Goal: Information Seeking & Learning: Understand process/instructions

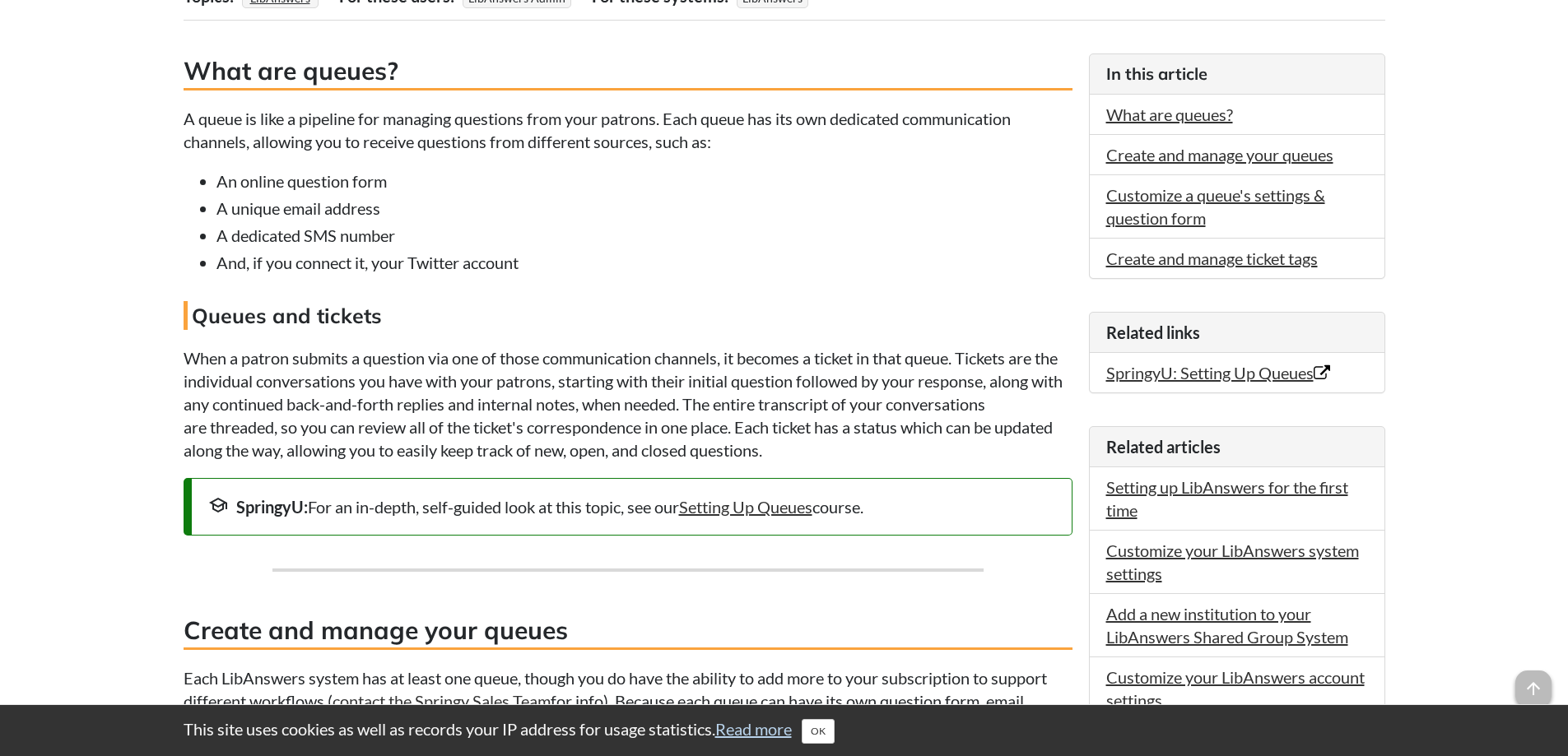
scroll to position [329, 0]
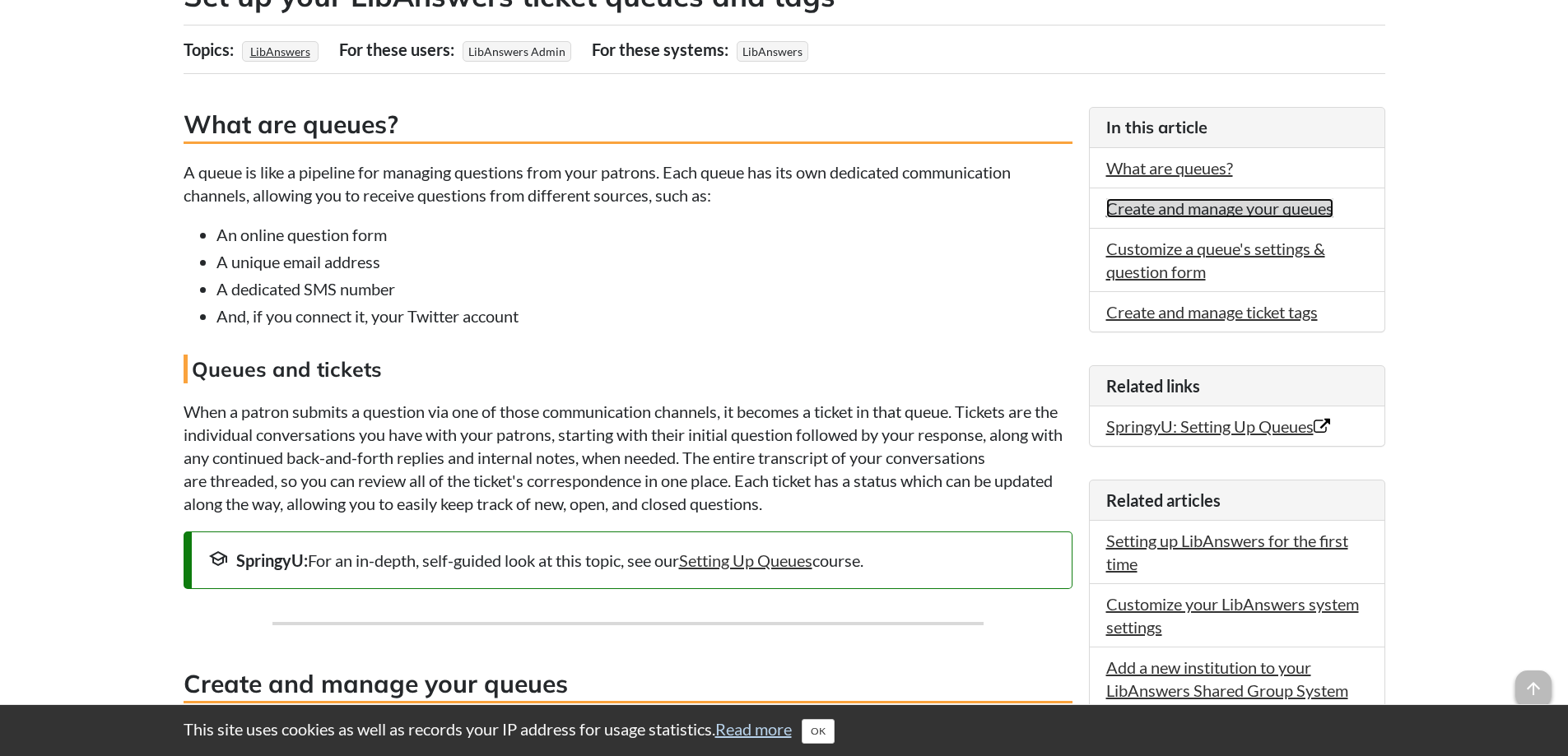
click at [1149, 210] on link "Create and manage your queues" at bounding box center [1219, 208] width 227 height 20
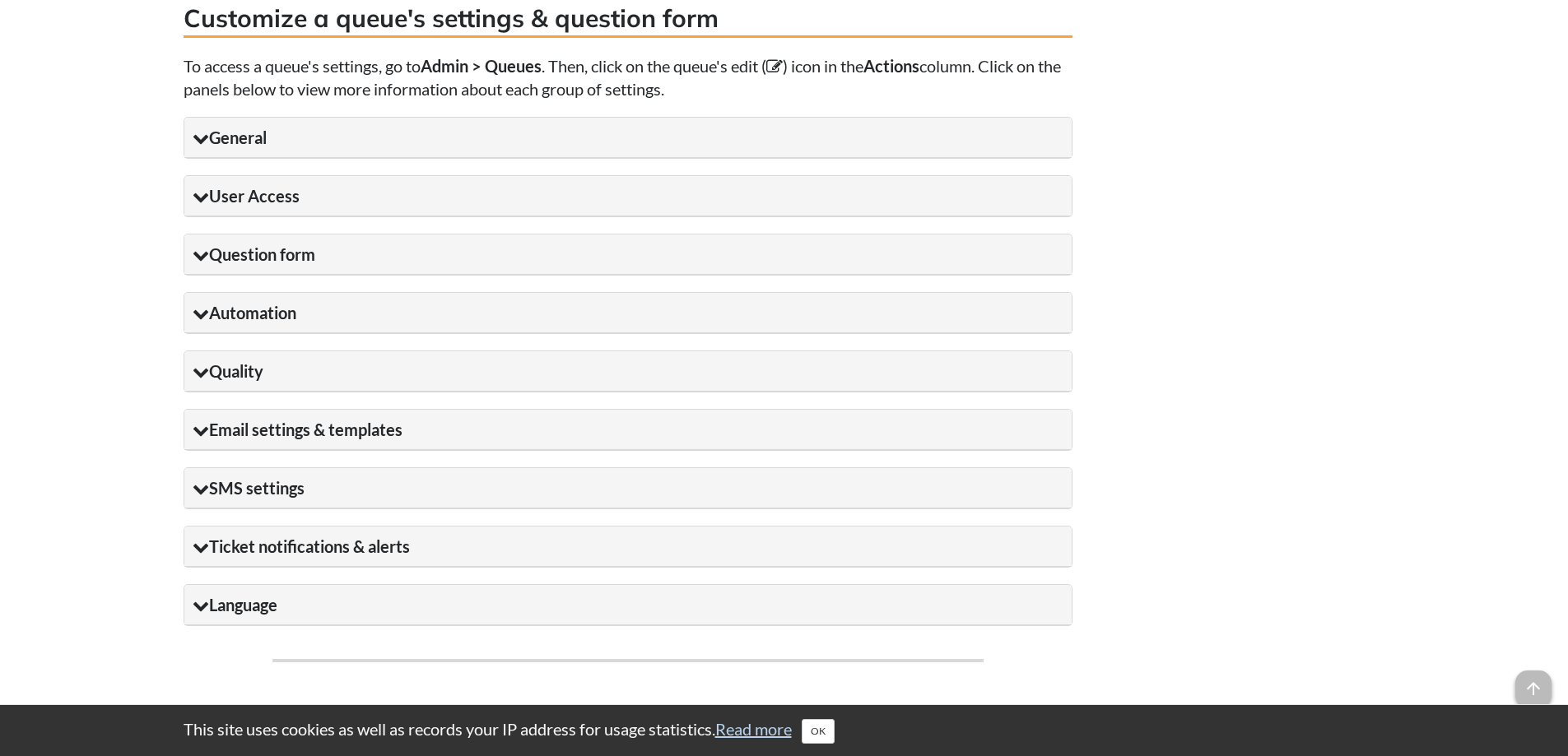
scroll to position [1736, 0]
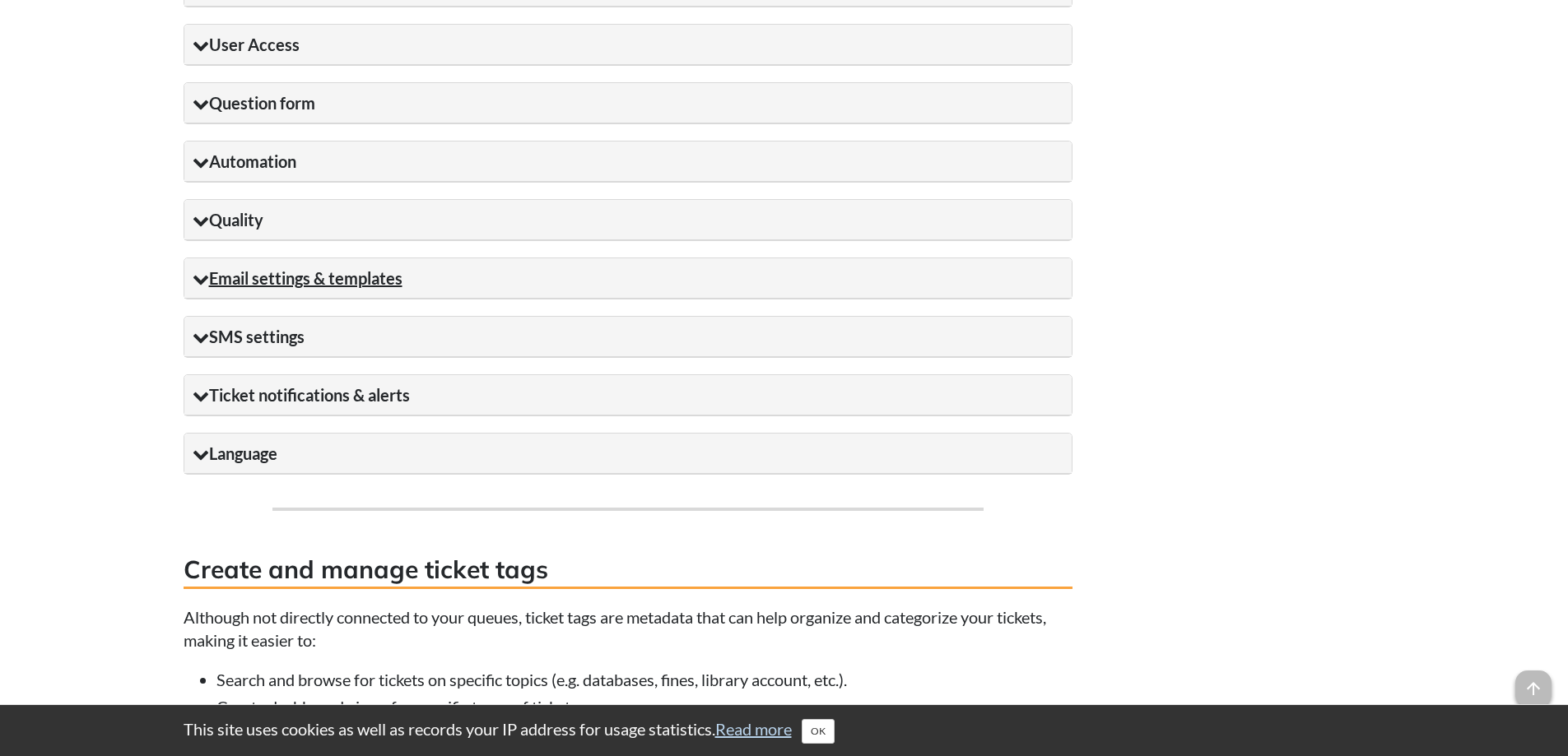
click at [208, 278] on icon at bounding box center [201, 279] width 17 height 17
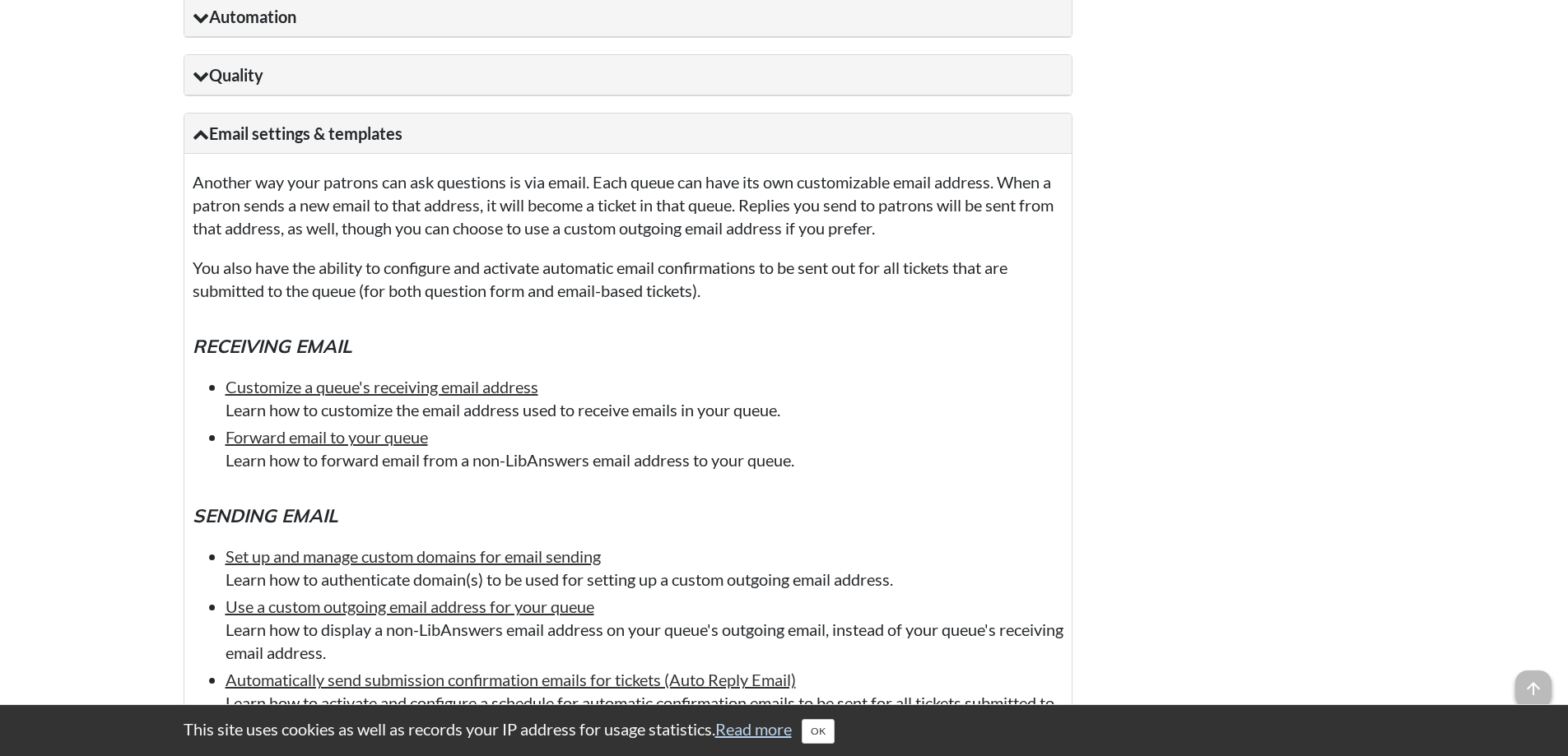
scroll to position [1901, 0]
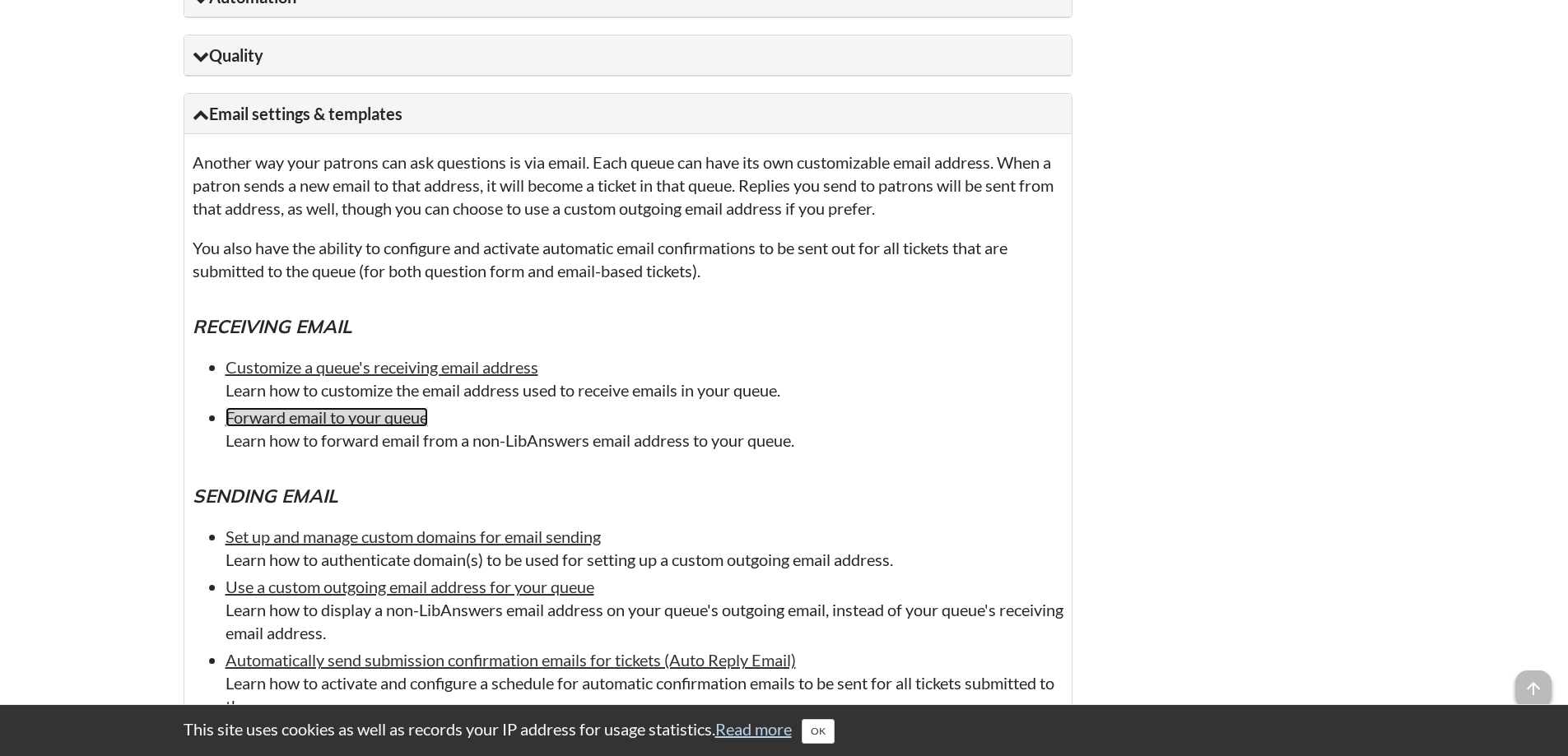
click at [371, 413] on link "Forward email to your queue" at bounding box center [326, 417] width 202 height 20
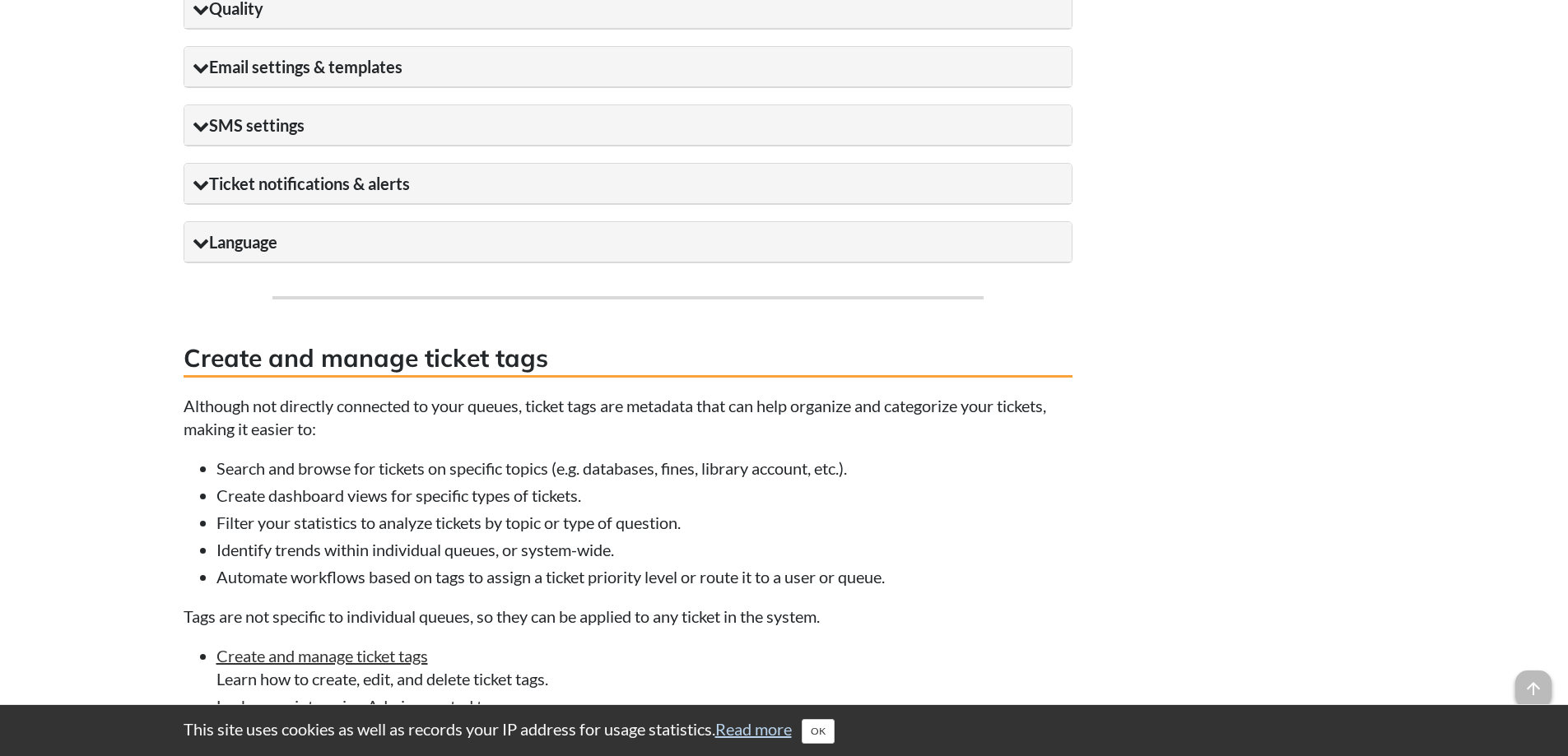
scroll to position [1619, 0]
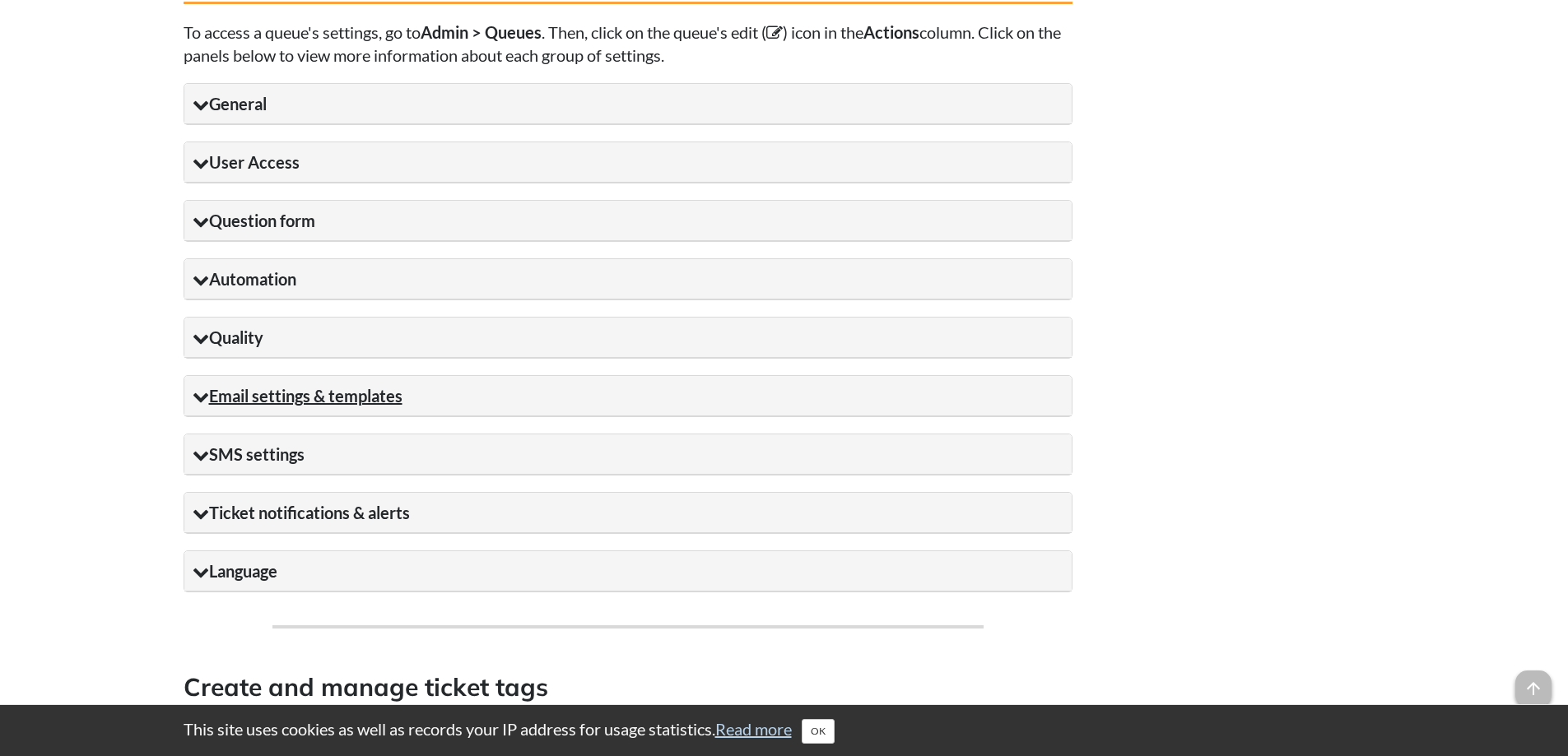
click at [207, 400] on icon at bounding box center [201, 396] width 17 height 17
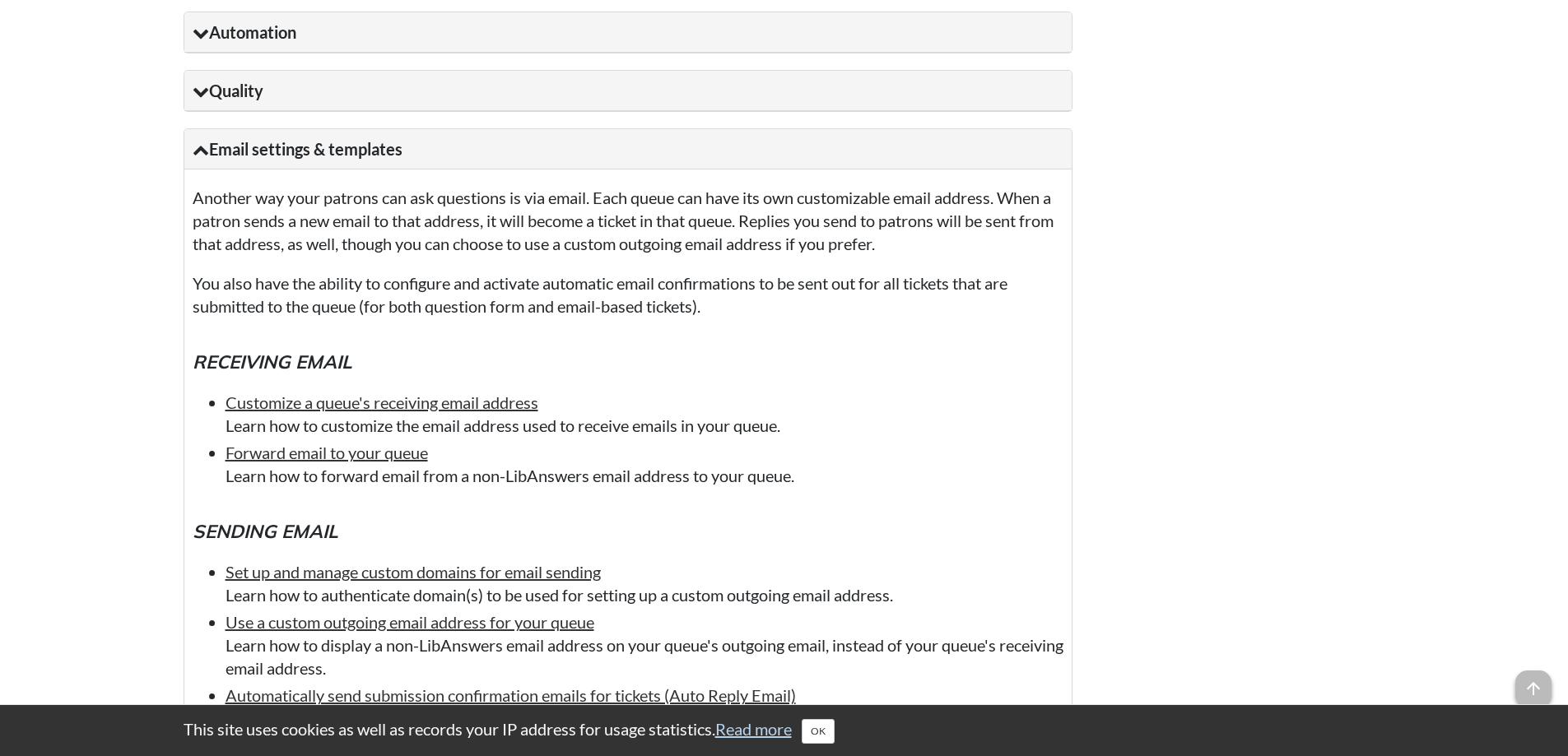
scroll to position [1948, 0]
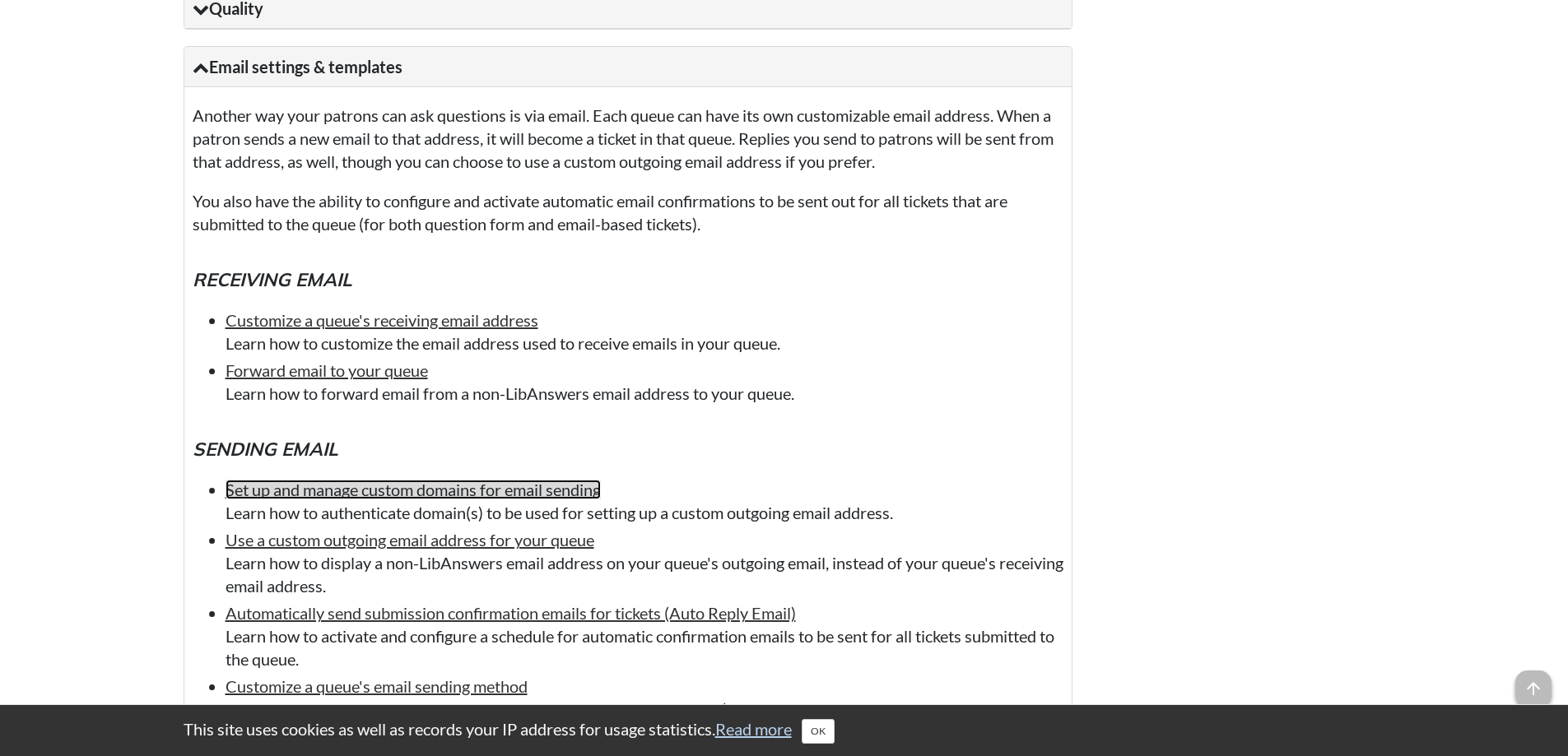
click at [353, 497] on link "Set up and manage custom domains for email sending" at bounding box center [413, 490] width 375 height 20
